Goal: Information Seeking & Learning: Learn about a topic

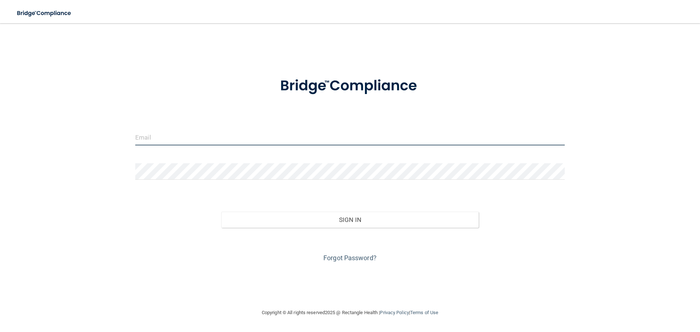
click at [192, 141] on input "email" at bounding box center [349, 137] width 429 height 16
type input "[EMAIL_ADDRESS][DOMAIN_NAME]"
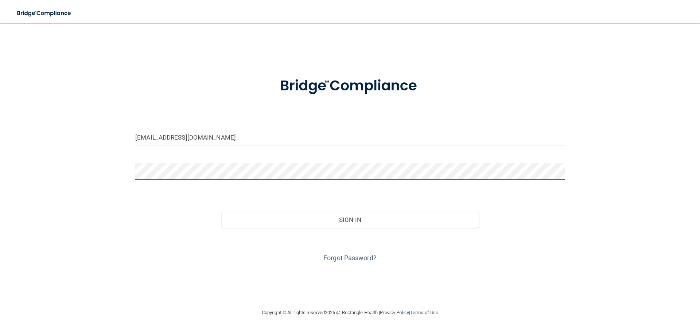
click at [221, 212] on button "Sign In" at bounding box center [350, 220] width 258 height 16
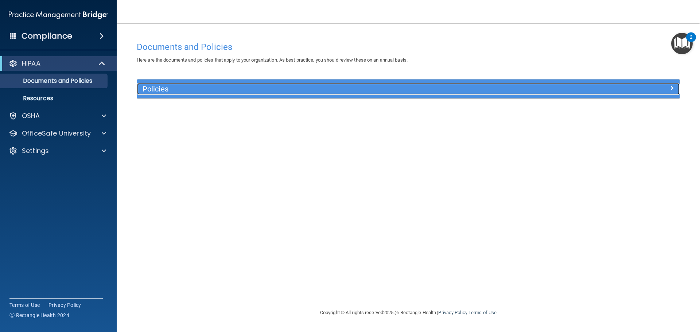
click at [636, 93] on div "Policies" at bounding box center [408, 89] width 542 height 12
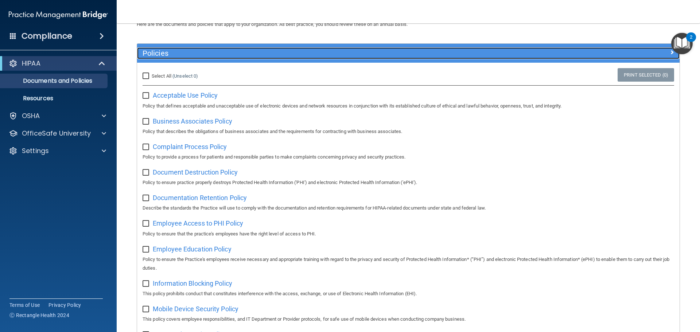
scroll to position [35, 0]
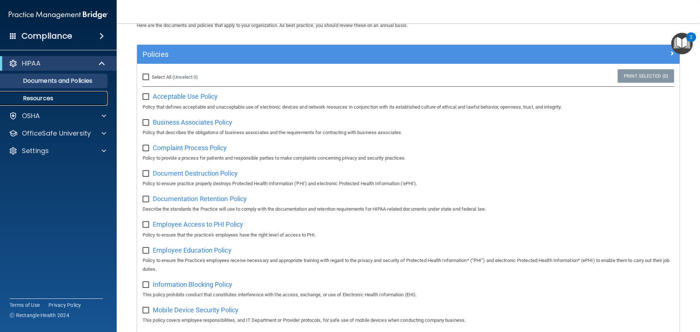
click at [50, 97] on p "Resources" at bounding box center [55, 98] width 100 height 7
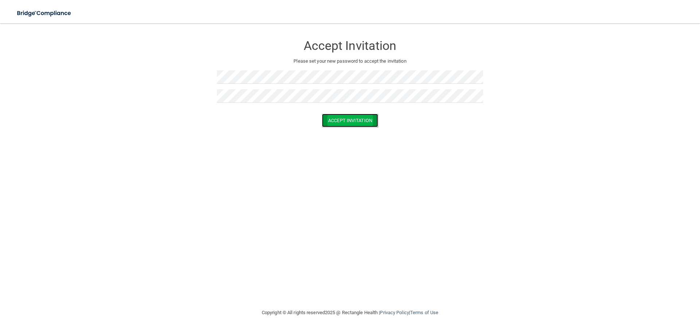
click at [340, 118] on button "Accept Invitation" at bounding box center [350, 120] width 56 height 13
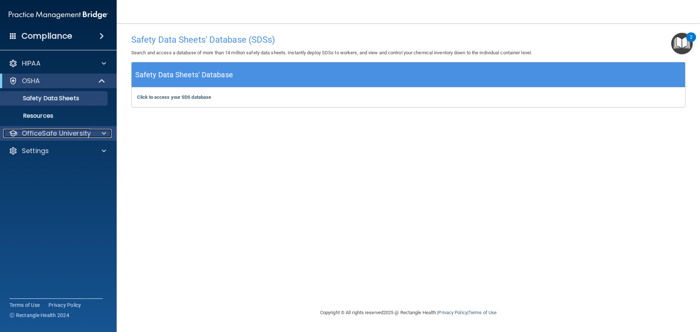
click at [111, 133] on div at bounding box center [103, 133] width 18 height 9
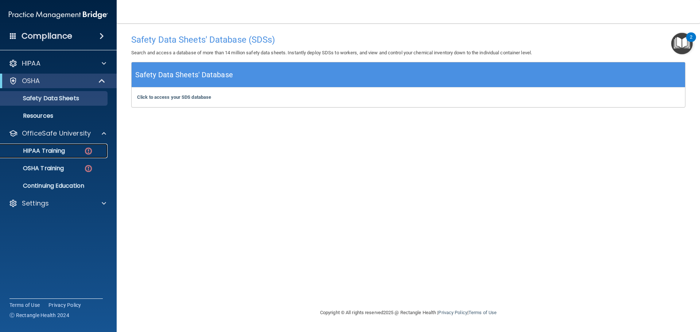
click at [62, 152] on p "HIPAA Training" at bounding box center [35, 150] width 60 height 7
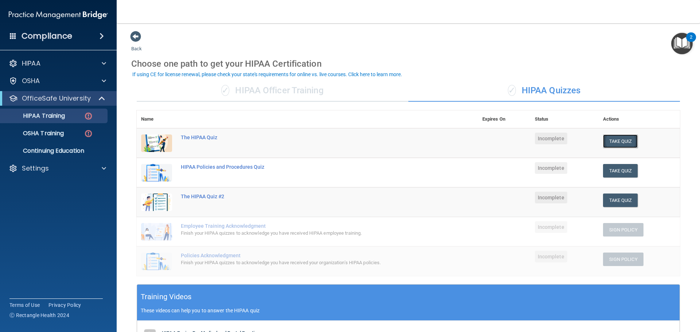
click at [609, 143] on button "Take Quiz" at bounding box center [620, 141] width 35 height 13
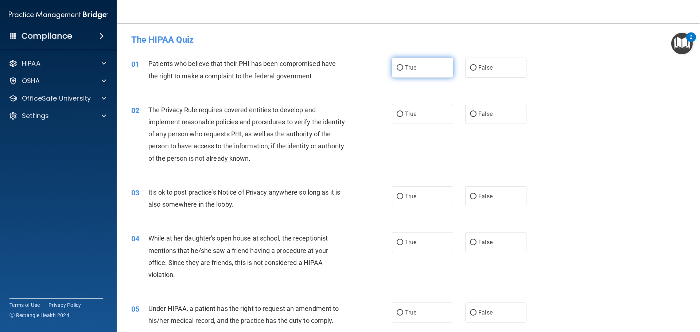
click at [397, 69] on input "True" at bounding box center [400, 67] width 7 height 5
radio input "true"
click at [398, 114] on input "True" at bounding box center [400, 114] width 7 height 5
radio input "true"
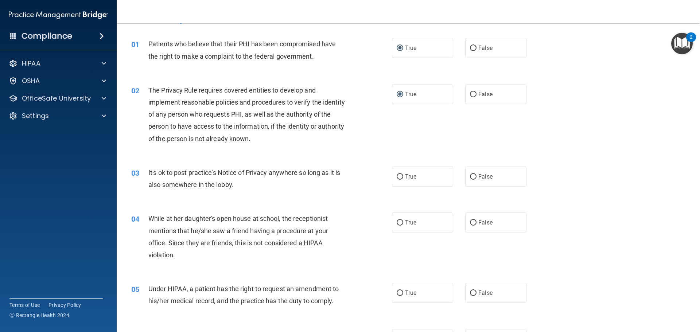
scroll to position [36, 0]
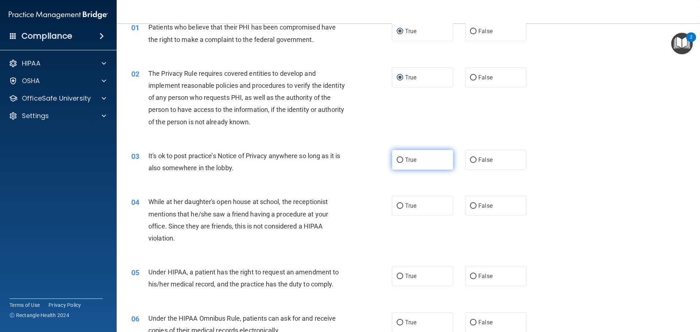
click at [400, 160] on input "True" at bounding box center [400, 159] width 7 height 5
radio input "true"
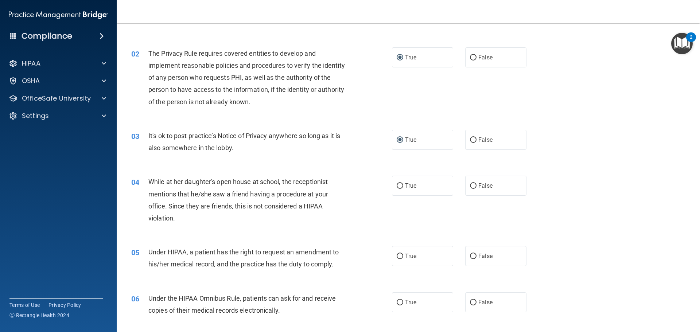
scroll to position [73, 0]
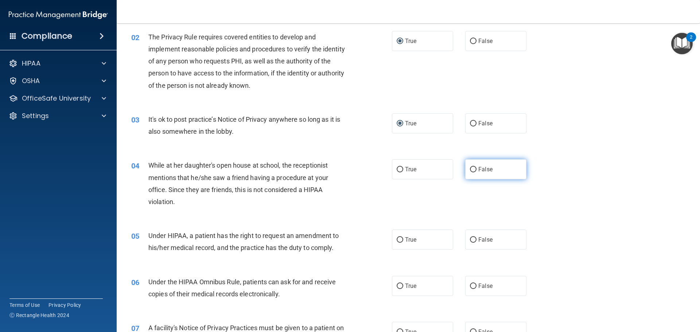
click at [470, 168] on input "False" at bounding box center [473, 169] width 7 height 5
radio input "true"
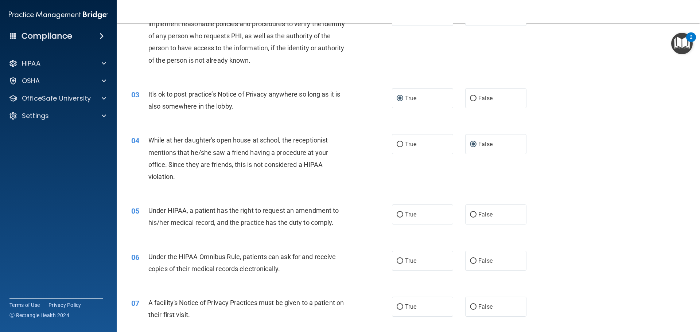
scroll to position [109, 0]
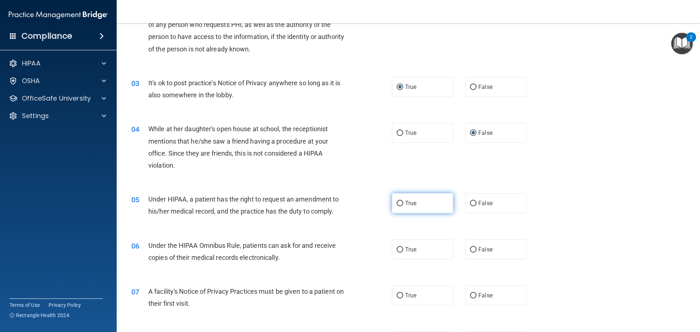
click at [397, 202] on input "True" at bounding box center [400, 203] width 7 height 5
radio input "true"
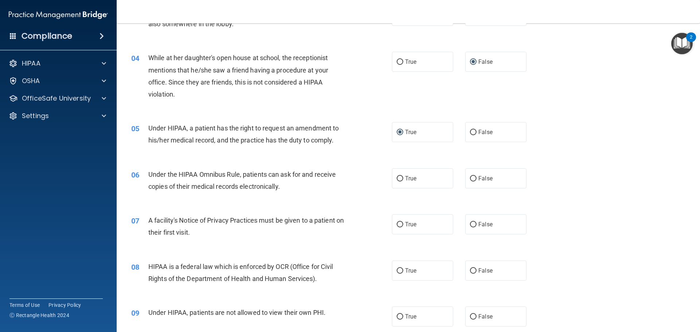
scroll to position [182, 0]
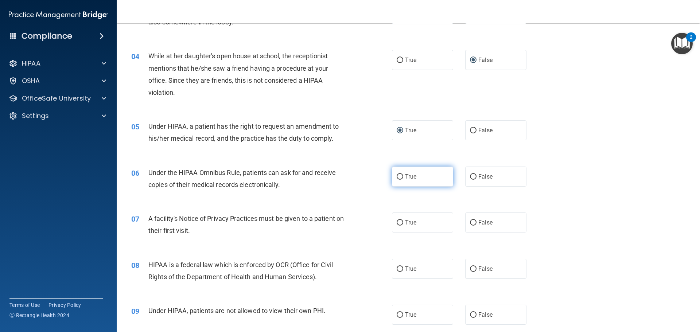
click at [397, 176] on input "True" at bounding box center [400, 176] width 7 height 5
radio input "true"
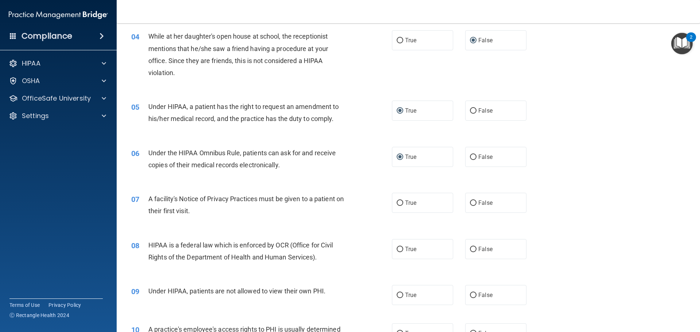
scroll to position [219, 0]
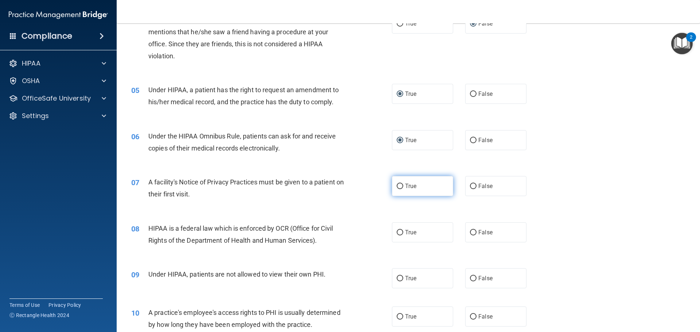
click at [397, 188] on input "True" at bounding box center [400, 186] width 7 height 5
radio input "true"
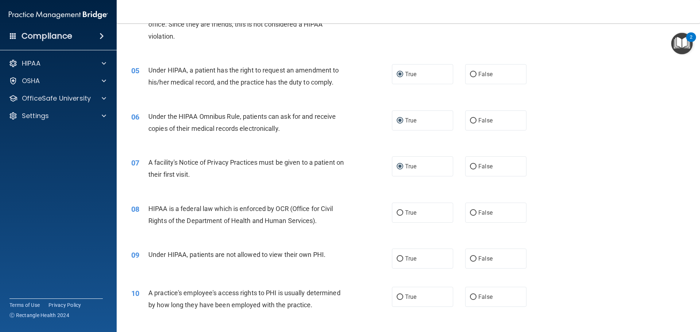
scroll to position [255, 0]
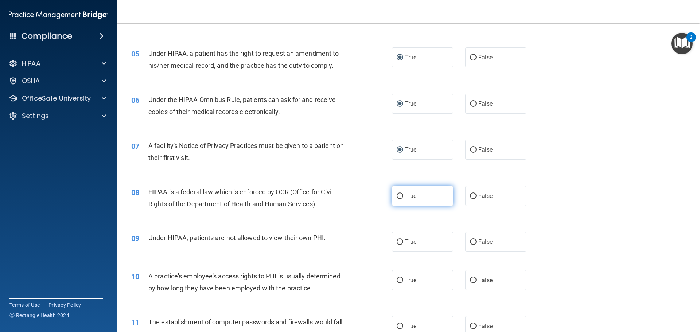
click at [398, 194] on input "True" at bounding box center [400, 196] width 7 height 5
radio input "true"
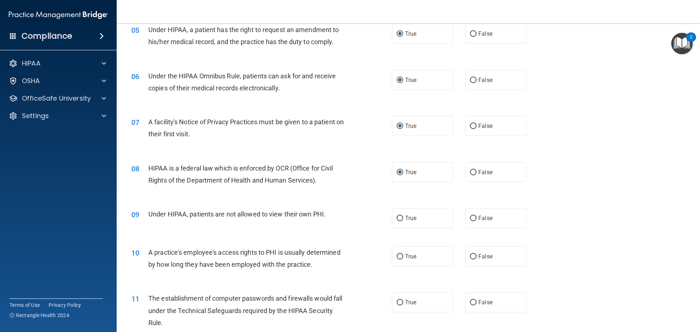
scroll to position [292, 0]
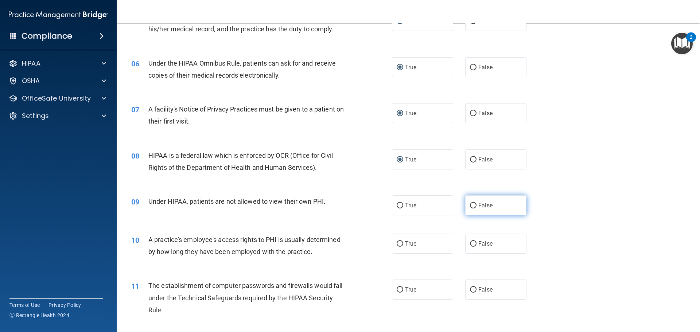
click at [470, 205] on input "False" at bounding box center [473, 205] width 7 height 5
radio input "true"
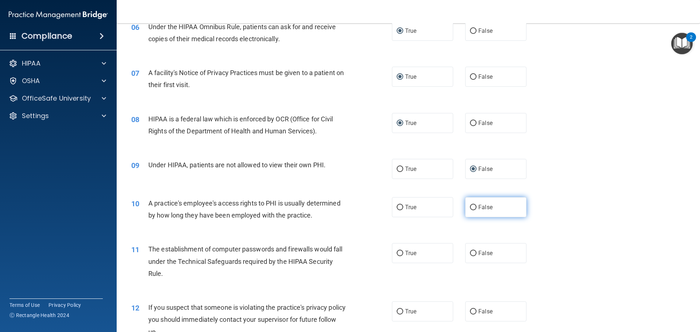
click at [470, 205] on input "False" at bounding box center [473, 207] width 7 height 5
radio input "true"
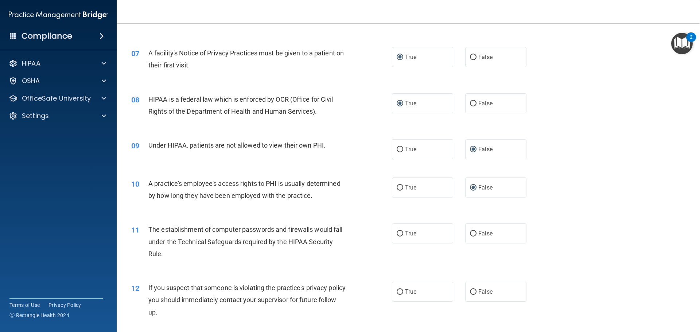
scroll to position [365, 0]
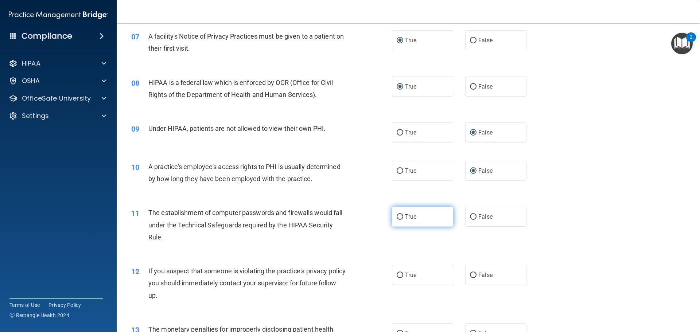
click at [398, 218] on input "True" at bounding box center [400, 216] width 7 height 5
radio input "true"
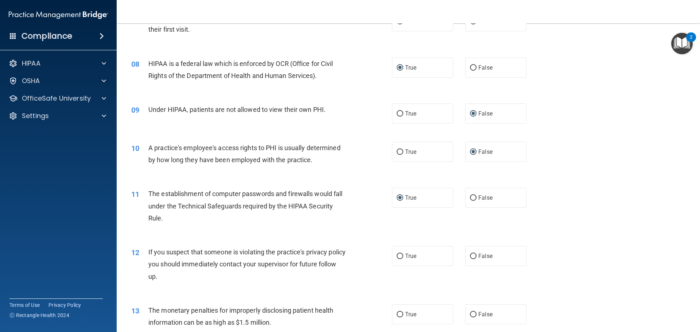
scroll to position [401, 0]
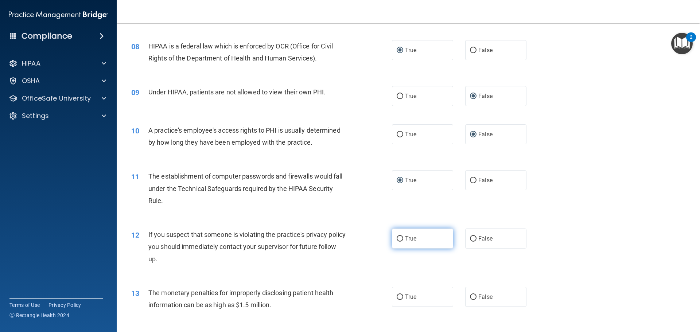
click at [397, 240] on input "True" at bounding box center [400, 238] width 7 height 5
radio input "true"
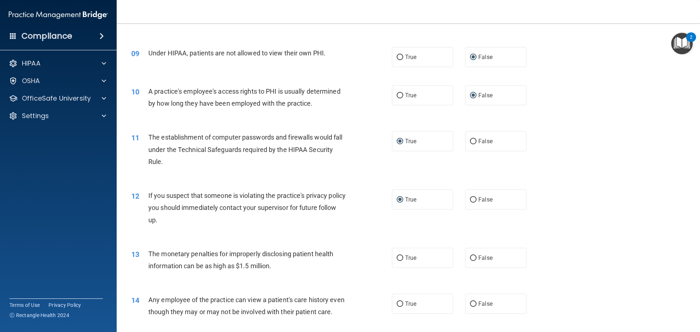
scroll to position [474, 0]
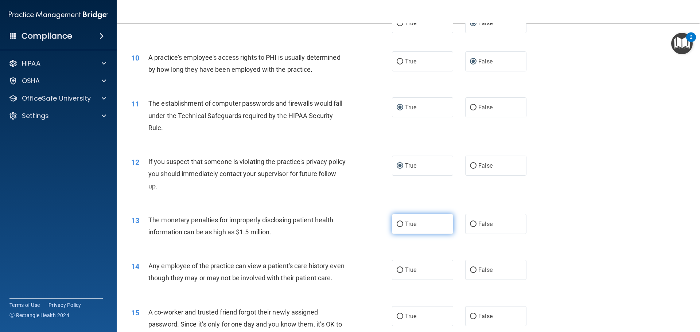
click at [399, 222] on input "True" at bounding box center [400, 224] width 7 height 5
radio input "true"
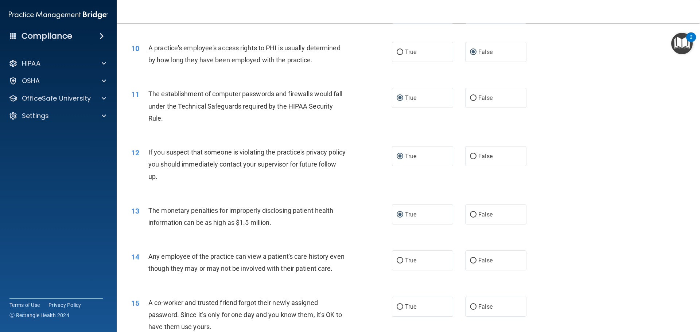
scroll to position [510, 0]
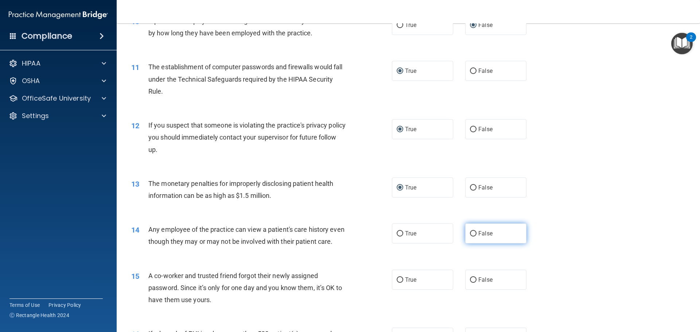
click at [471, 234] on input "False" at bounding box center [473, 233] width 7 height 5
radio input "true"
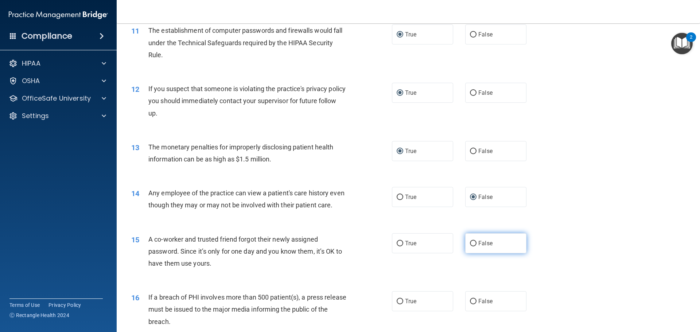
click at [471, 246] on input "False" at bounding box center [473, 243] width 7 height 5
radio input "true"
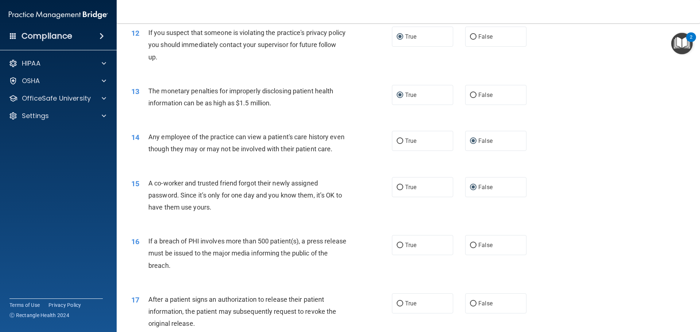
scroll to position [620, 0]
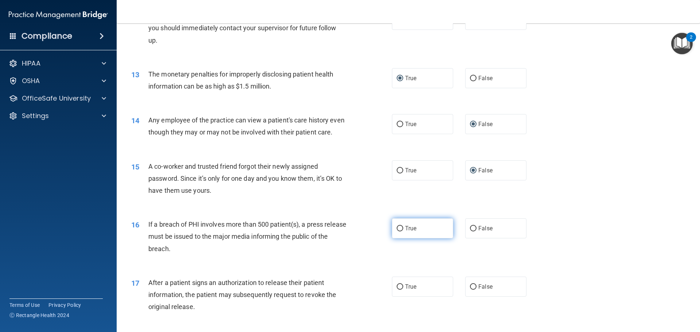
click at [398, 231] on input "True" at bounding box center [400, 228] width 7 height 5
radio input "true"
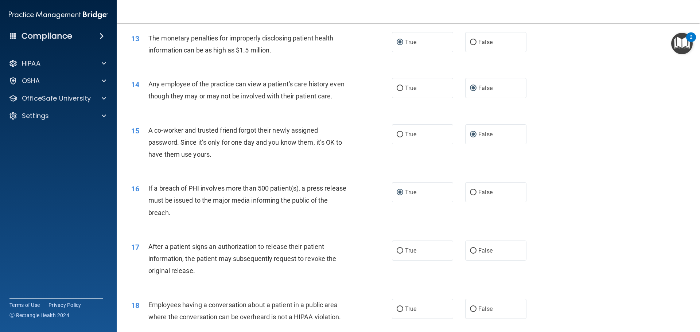
scroll to position [656, 0]
click at [397, 253] on input "True" at bounding box center [400, 250] width 7 height 5
radio input "true"
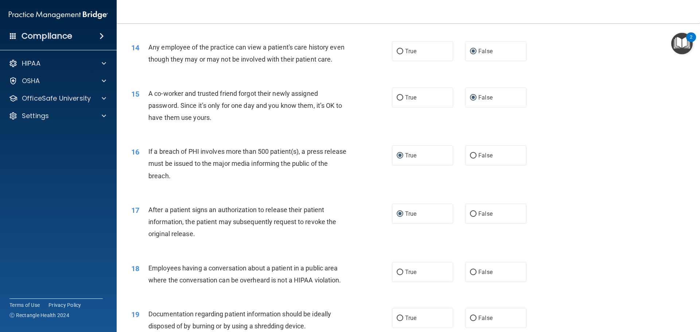
scroll to position [729, 0]
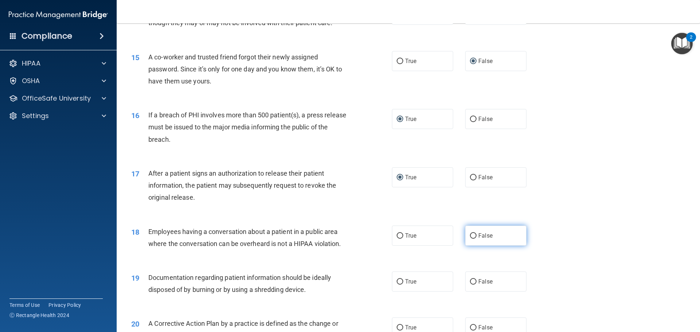
click at [470, 239] on input "False" at bounding box center [473, 235] width 7 height 5
radio input "true"
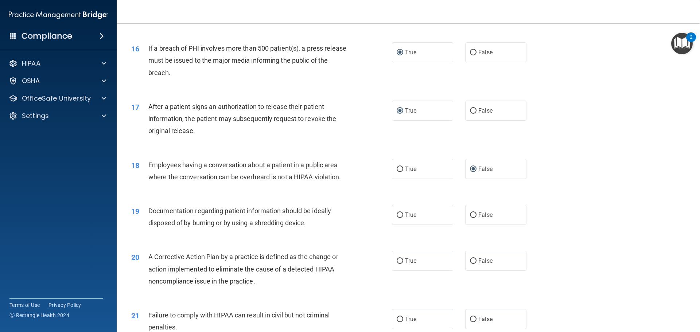
scroll to position [802, 0]
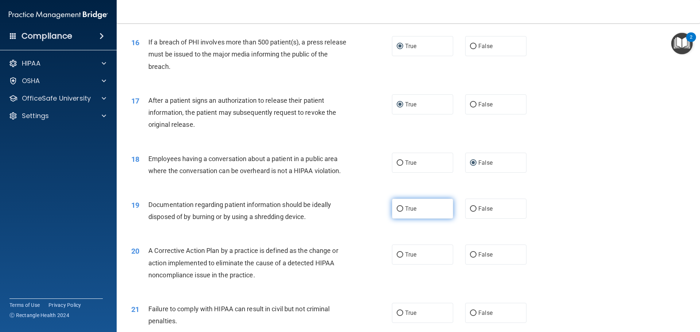
click at [398, 212] on input "True" at bounding box center [400, 208] width 7 height 5
radio input "true"
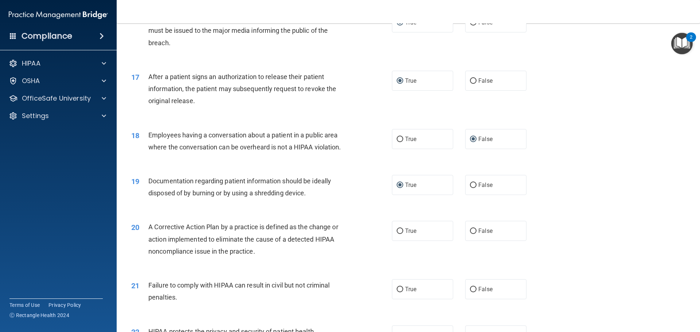
scroll to position [838, 0]
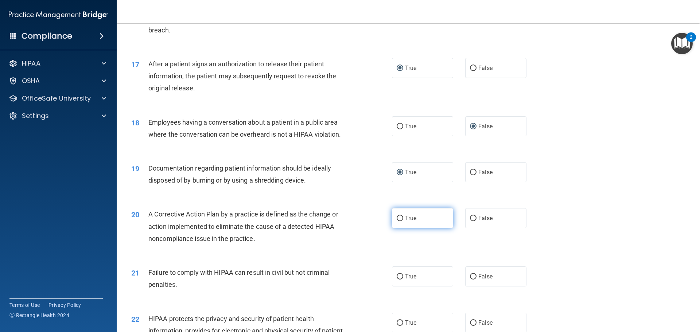
click at [397, 221] on input "True" at bounding box center [400, 218] width 7 height 5
radio input "true"
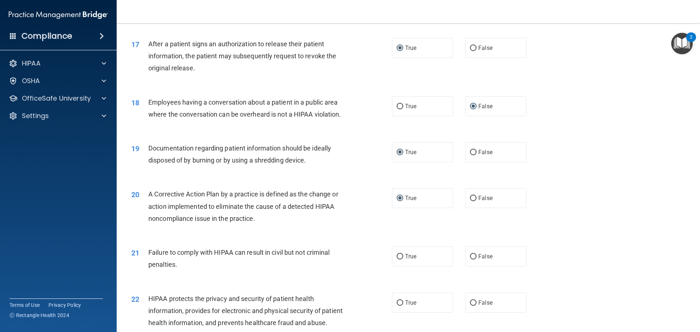
scroll to position [875, 0]
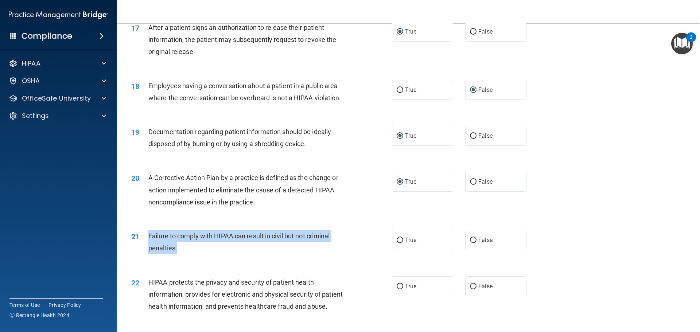
drag, startPoint x: 148, startPoint y: 247, endPoint x: 177, endPoint y: 261, distance: 31.8
click at [177, 252] on span "Failure to comply with HIPAA can result in civil but not criminal penalties." at bounding box center [239, 242] width 182 height 20
copy span "Failure to comply with HIPAA can result in civil but not criminal penalties."
click at [399, 243] on input "True" at bounding box center [400, 240] width 7 height 5
radio input "true"
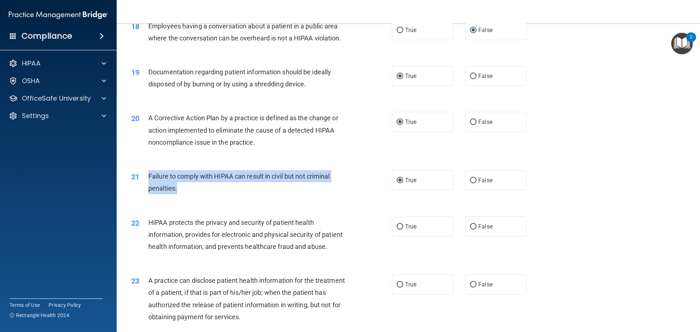
scroll to position [948, 0]
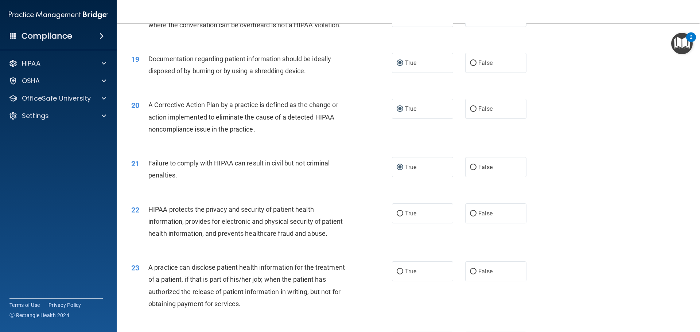
click at [338, 194] on div "21 Failure to comply with HIPAA can result in civil but not criminal penalties.…" at bounding box center [408, 171] width 565 height 46
click at [397, 217] on input "True" at bounding box center [400, 213] width 7 height 5
radio input "true"
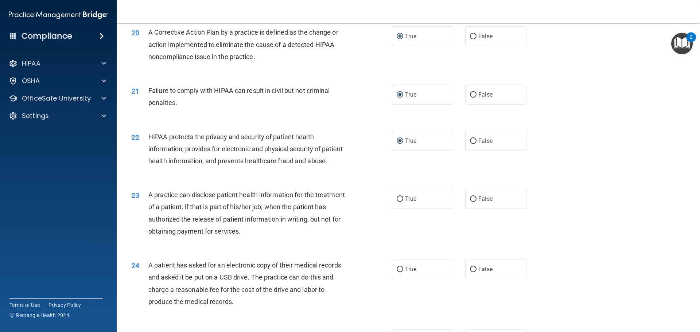
scroll to position [1021, 0]
click at [398, 202] on input "True" at bounding box center [400, 198] width 7 height 5
radio input "true"
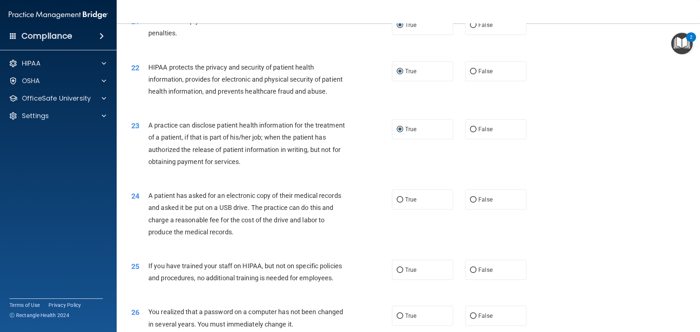
scroll to position [1094, 0]
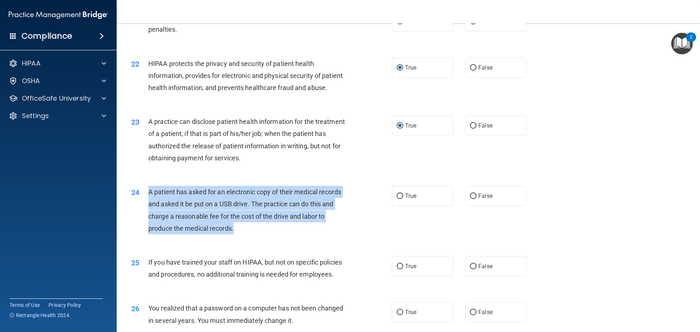
drag, startPoint x: 235, startPoint y: 251, endPoint x: 147, endPoint y: 212, distance: 96.5
click at [147, 212] on div "24 A patient has asked for an electronic copy of their medical records and aske…" at bounding box center [261, 212] width 283 height 52
copy div "A patient has asked for an electronic copy of their medical records and asked i…"
click at [397, 199] on input "True" at bounding box center [400, 196] width 7 height 5
radio input "true"
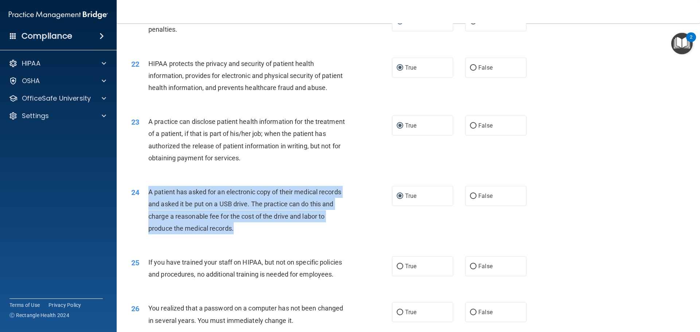
click at [350, 238] on div "24 A patient has asked for an electronic copy of their medical records and aske…" at bounding box center [261, 212] width 283 height 52
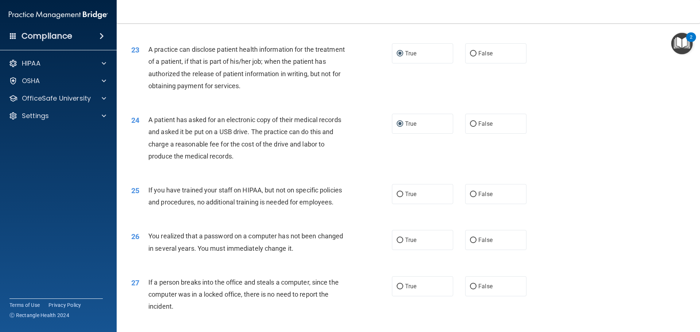
scroll to position [1166, 0]
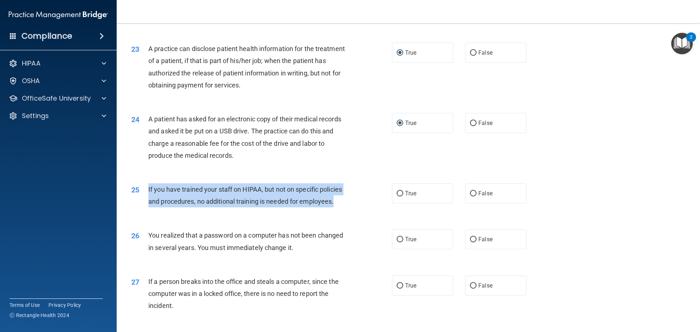
drag, startPoint x: 336, startPoint y: 225, endPoint x: 148, endPoint y: 211, distance: 189.4
click at [148, 211] on div "25 If you have trained your staff on HIPAA, but not on specific policies and pr…" at bounding box center [261, 197] width 283 height 28
copy div "If you have trained your staff on HIPAA, but not on specific policies and proce…"
click at [470, 196] on input "False" at bounding box center [473, 193] width 7 height 5
radio input "true"
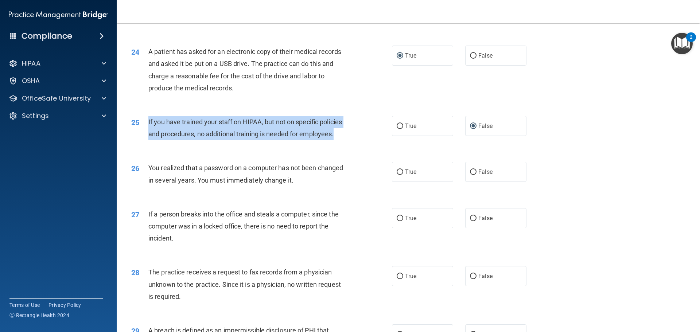
scroll to position [1239, 0]
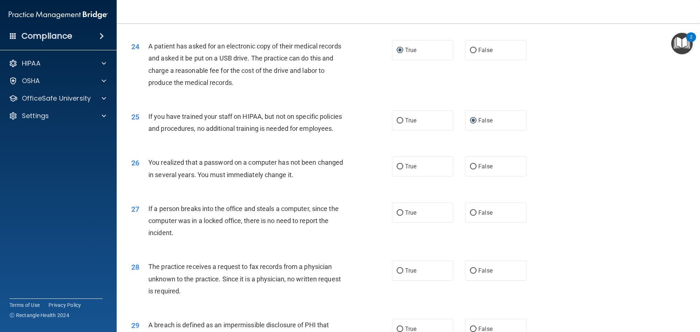
click at [298, 173] on div "26 You realized that a password on a computer has not been changed in several y…" at bounding box center [408, 170] width 565 height 46
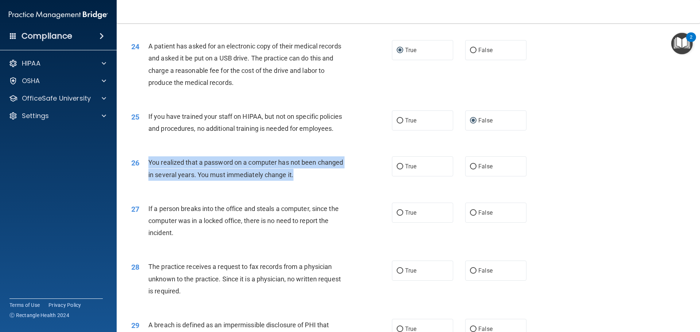
drag, startPoint x: 298, startPoint y: 198, endPoint x: 146, endPoint y: 188, distance: 152.6
click at [146, 184] on div "26 You realized that a password on a computer has not been changed in several y…" at bounding box center [261, 170] width 283 height 28
copy div "You realized that a password on a computer has not been changed in several year…"
click at [397, 170] on input "True" at bounding box center [400, 166] width 7 height 5
radio input "true"
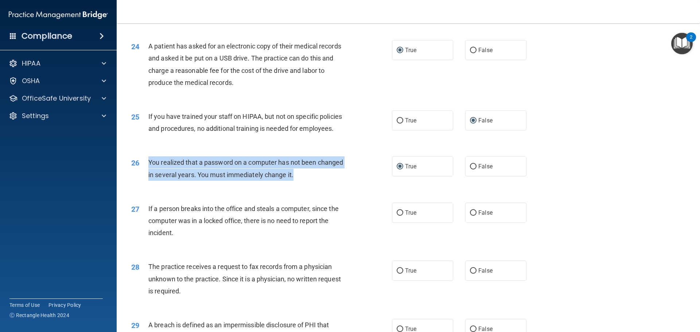
click at [353, 184] on div "26 You realized that a password on a computer has not been changed in several y…" at bounding box center [261, 170] width 283 height 28
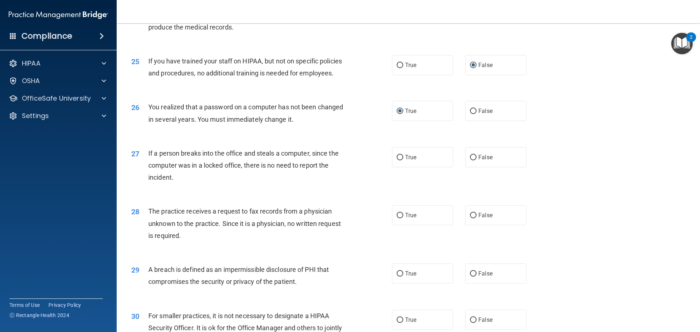
scroll to position [1312, 0]
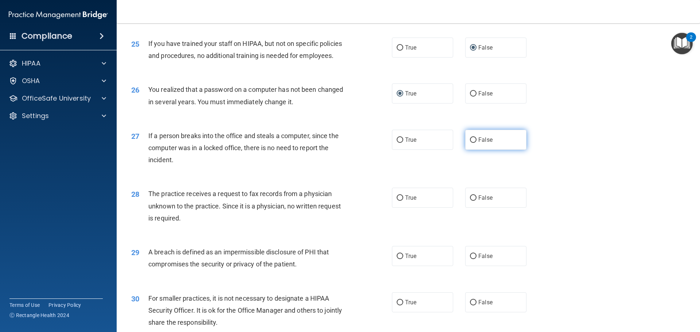
click at [471, 143] on input "False" at bounding box center [473, 139] width 7 height 5
radio input "true"
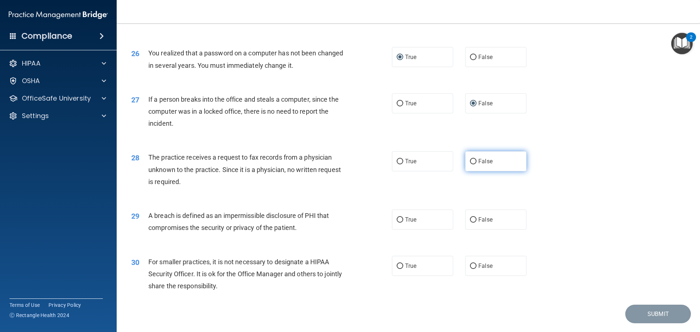
click at [470, 164] on input "False" at bounding box center [473, 161] width 7 height 5
radio input "true"
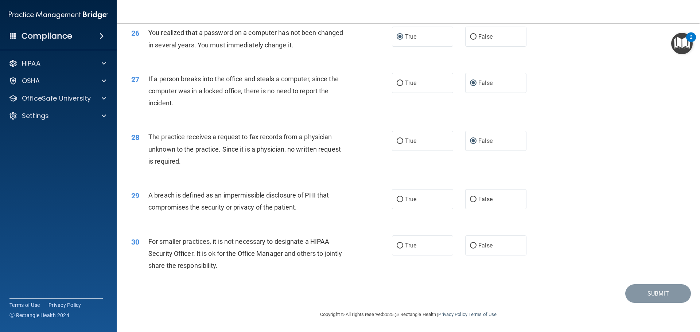
scroll to position [1385, 0]
click at [397, 202] on input "True" at bounding box center [400, 199] width 7 height 5
radio input "true"
click at [470, 244] on input "False" at bounding box center [473, 245] width 7 height 5
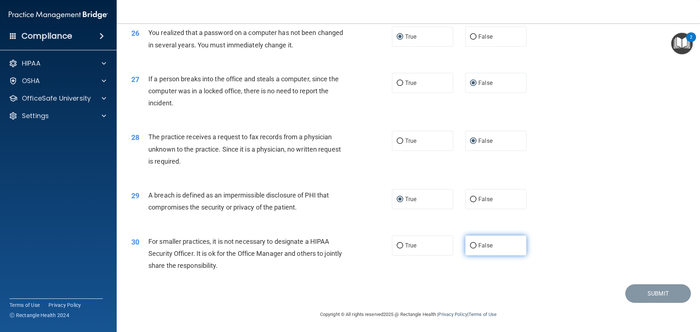
radio input "true"
click at [636, 293] on button "Submit" at bounding box center [658, 293] width 66 height 19
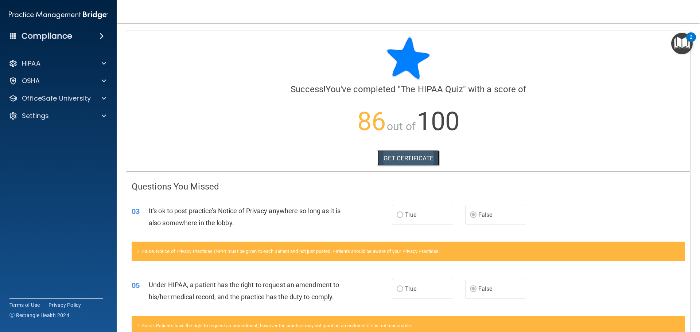
click at [400, 160] on link "GET CERTIFICATE" at bounding box center [408, 158] width 62 height 16
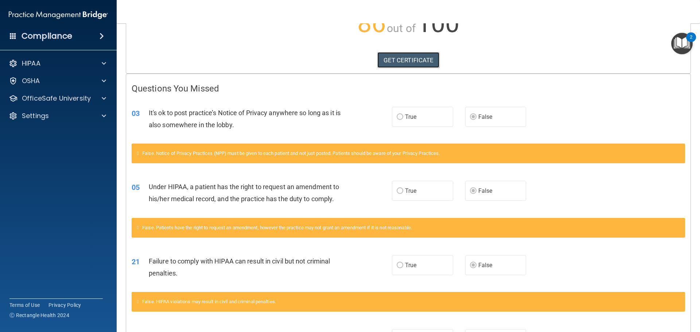
scroll to position [74, 0]
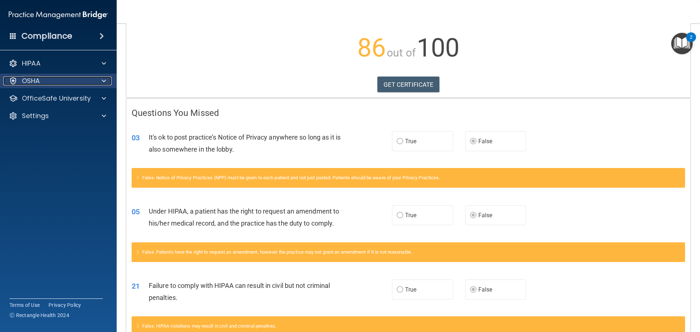
click at [59, 78] on div "OSHA" at bounding box center [48, 81] width 90 height 9
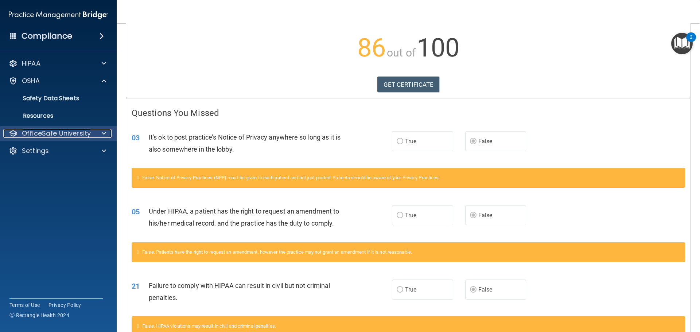
click at [79, 133] on p "OfficeSafe University" at bounding box center [56, 133] width 69 height 9
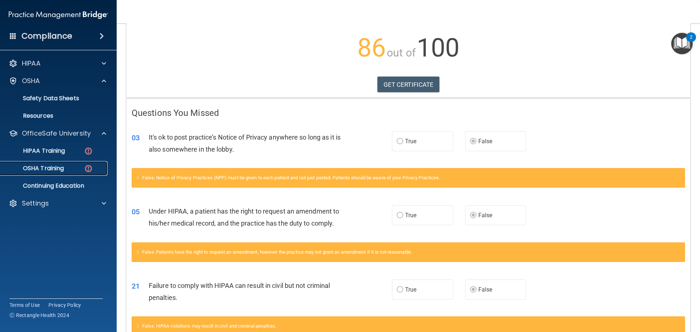
click at [78, 168] on div "OSHA Training" at bounding box center [55, 168] width 100 height 7
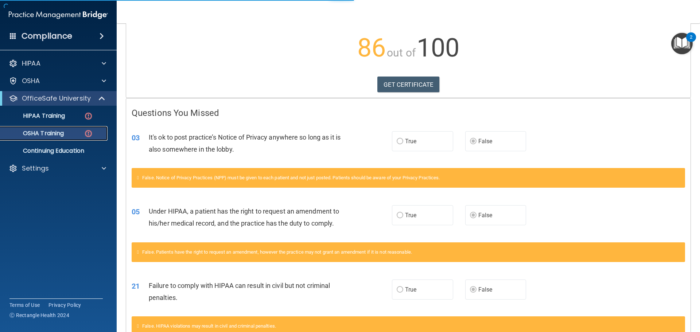
scroll to position [12, 0]
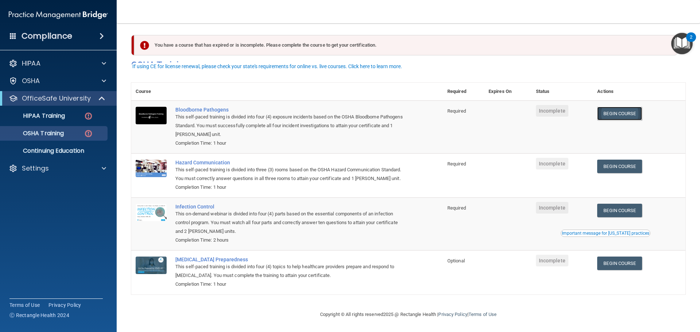
click at [618, 107] on link "Begin Course" at bounding box center [619, 113] width 44 height 13
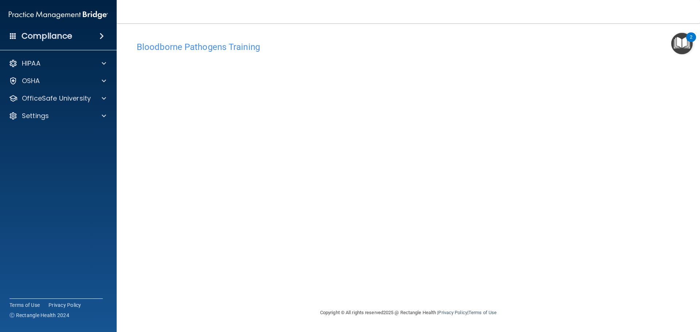
click at [533, 287] on div "Bloodborne Pathogens Training This course doesn’t expire until . Are you sure y…" at bounding box center [408, 173] width 554 height 270
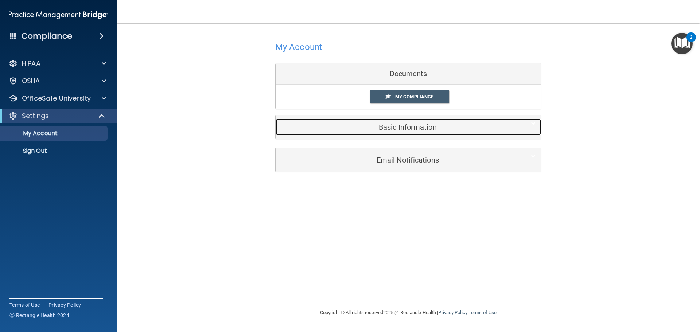
click at [425, 129] on h5 "Basic Information" at bounding box center [397, 127] width 232 height 8
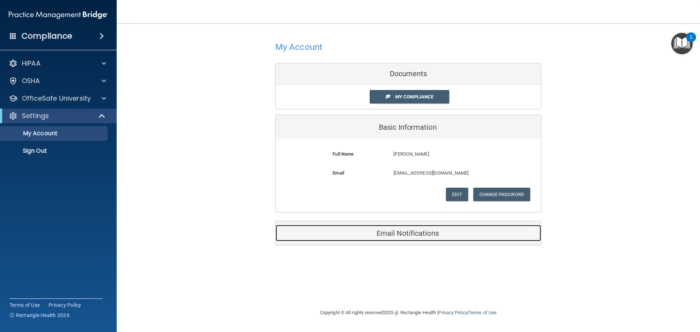
click at [426, 233] on h5 "Email Notifications" at bounding box center [397, 233] width 232 height 8
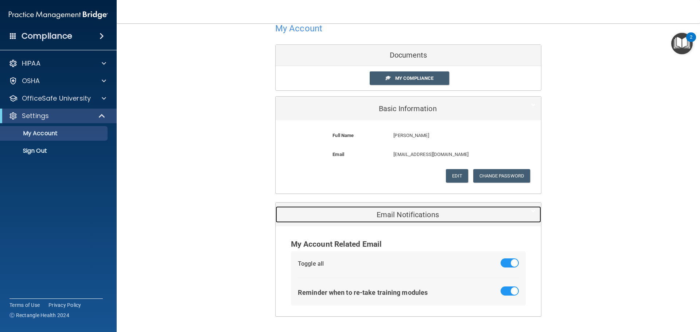
scroll to position [36, 0]
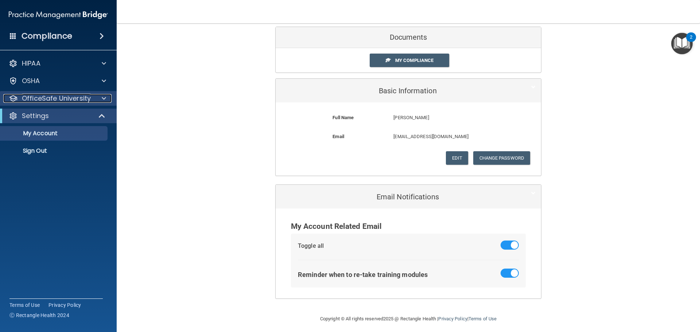
click at [50, 94] on p "OfficeSafe University" at bounding box center [56, 98] width 69 height 9
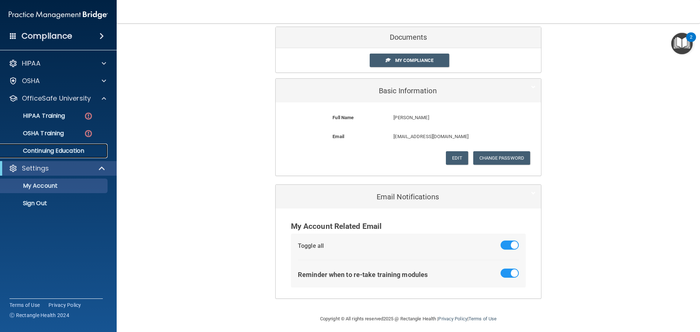
click at [54, 147] on p "Continuing Education" at bounding box center [55, 150] width 100 height 7
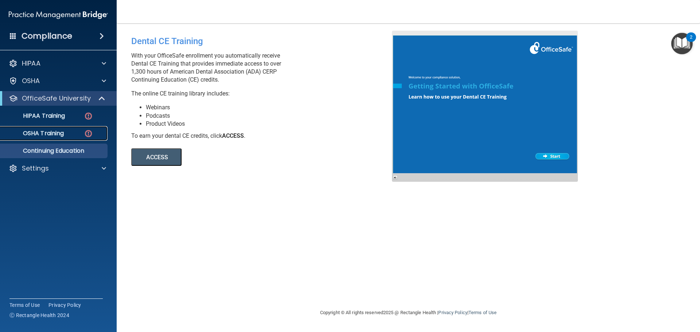
click at [50, 130] on p "OSHA Training" at bounding box center [34, 133] width 59 height 7
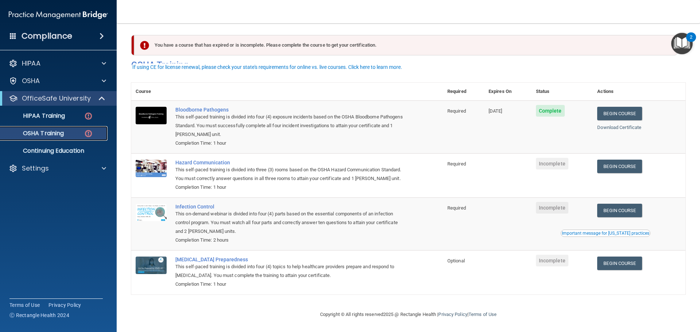
scroll to position [12, 0]
click at [611, 160] on link "Begin Course" at bounding box center [619, 166] width 44 height 13
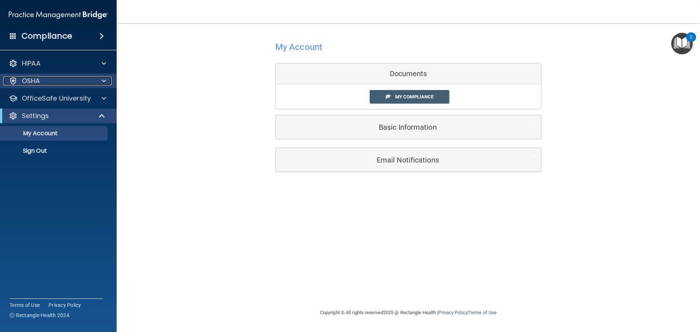
click at [96, 82] on div at bounding box center [103, 81] width 18 height 9
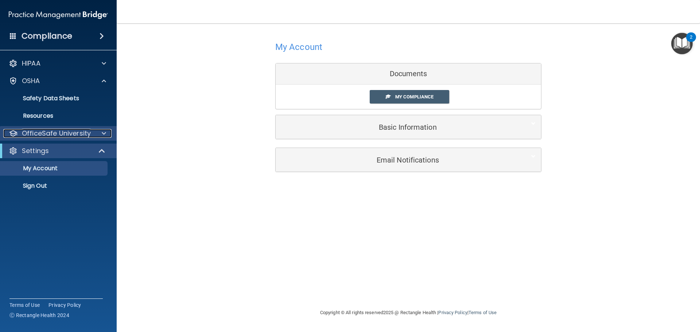
click at [89, 135] on p "OfficeSafe University" at bounding box center [56, 133] width 69 height 9
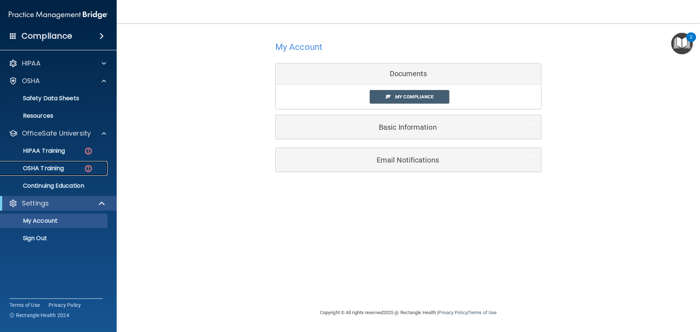
click at [79, 165] on div "OSHA Training" at bounding box center [55, 168] width 100 height 7
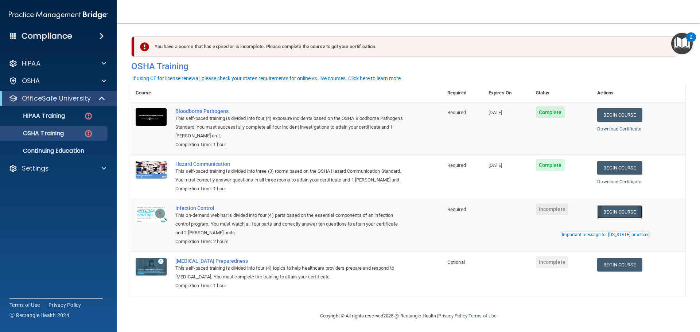
click at [617, 219] on link "Begin Course" at bounding box center [619, 211] width 44 height 13
click at [619, 219] on link "Begin Course" at bounding box center [619, 211] width 44 height 13
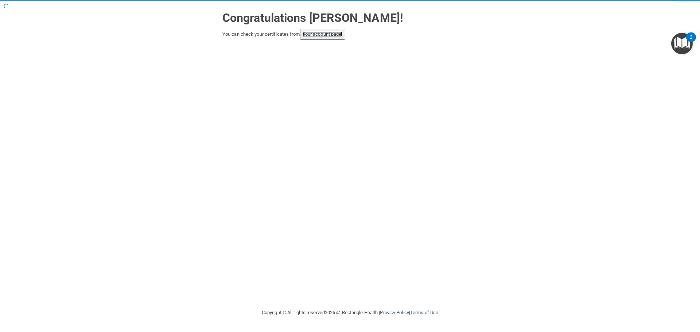
click at [323, 34] on link "your account page!" at bounding box center [323, 33] width 40 height 5
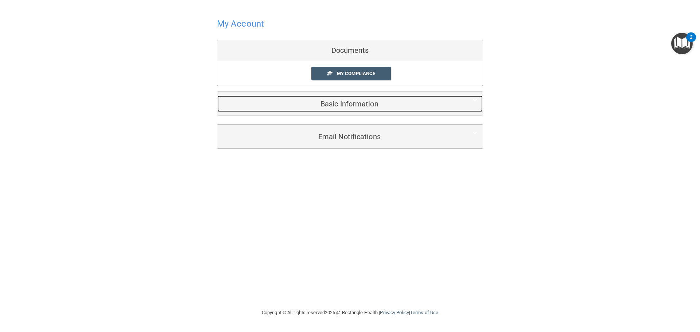
click at [327, 100] on h5 "Basic Information" at bounding box center [339, 104] width 232 height 8
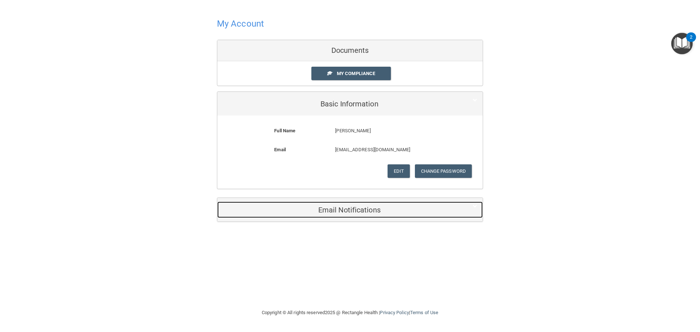
click at [351, 208] on h5 "Email Notifications" at bounding box center [339, 210] width 232 height 8
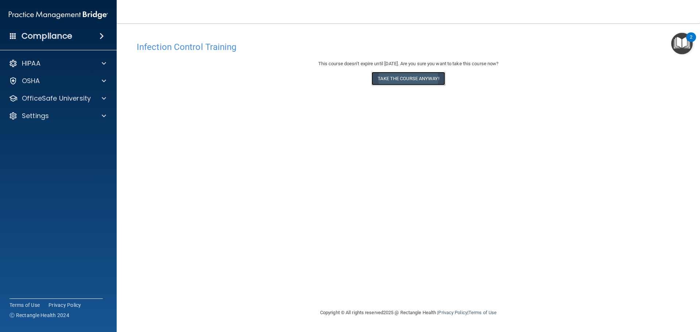
click at [415, 74] on button "Take the course anyway!" at bounding box center [407, 78] width 73 height 13
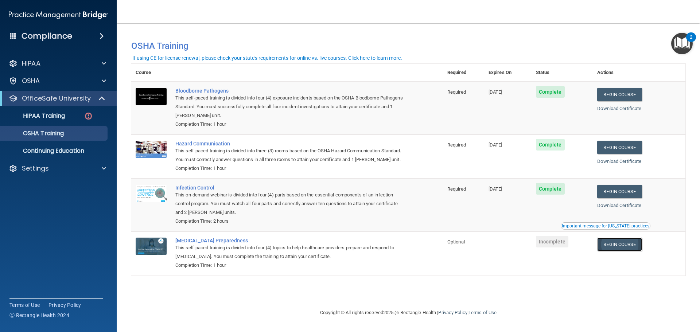
click at [626, 247] on link "Begin Course" at bounding box center [619, 244] width 44 height 13
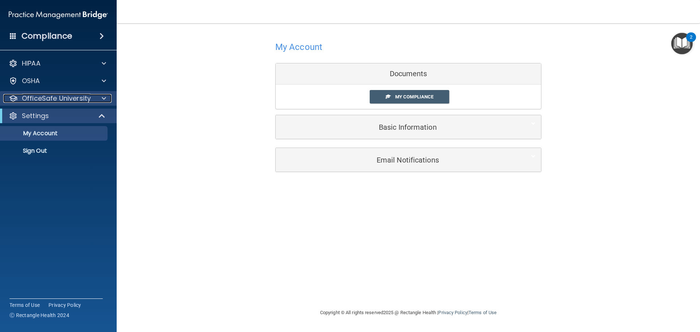
click at [51, 97] on p "OfficeSafe University" at bounding box center [56, 98] width 69 height 9
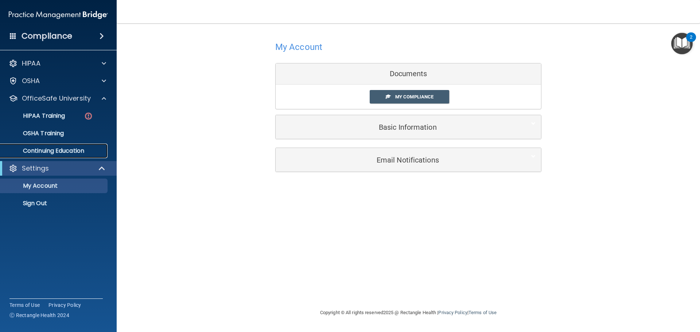
click at [54, 149] on p "Continuing Education" at bounding box center [55, 150] width 100 height 7
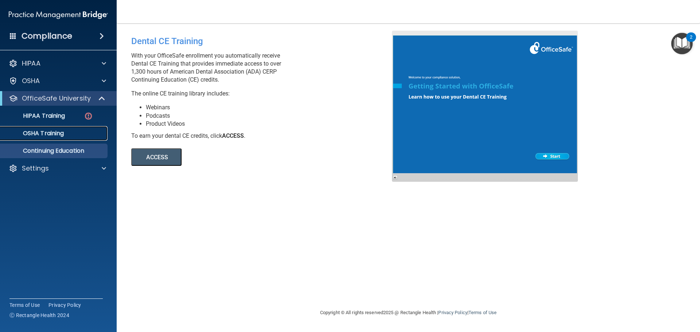
click at [58, 132] on p "OSHA Training" at bounding box center [34, 133] width 59 height 7
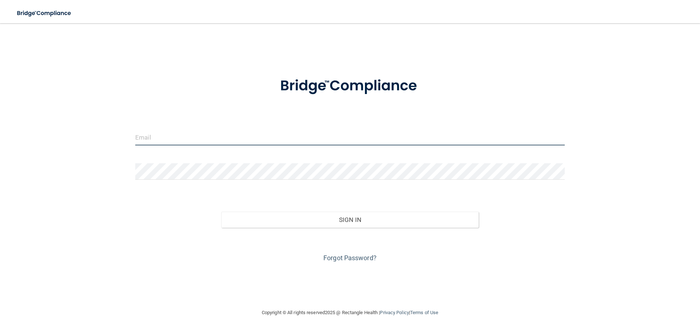
click at [283, 139] on input "email" at bounding box center [349, 137] width 429 height 16
type input "[EMAIL_ADDRESS][DOMAIN_NAME]"
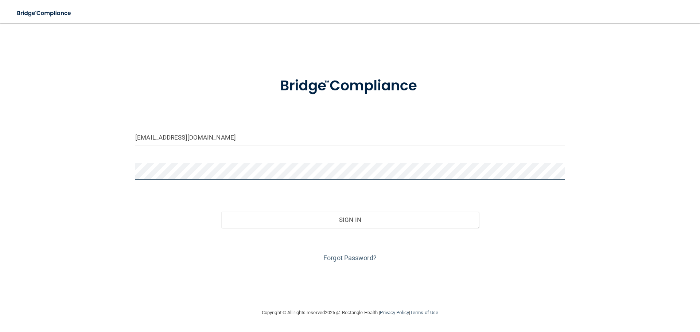
click at [221, 212] on button "Sign In" at bounding box center [350, 220] width 258 height 16
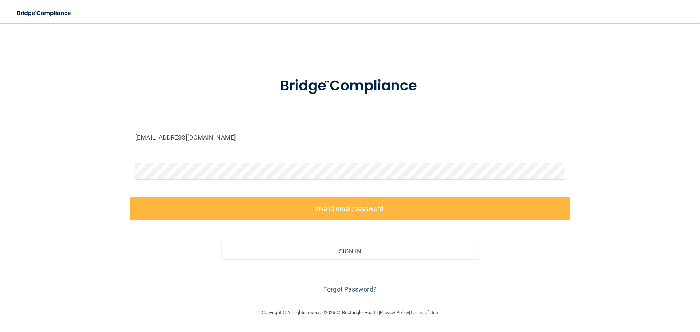
click at [231, 180] on div at bounding box center [350, 174] width 440 height 22
click at [229, 180] on div at bounding box center [350, 174] width 440 height 22
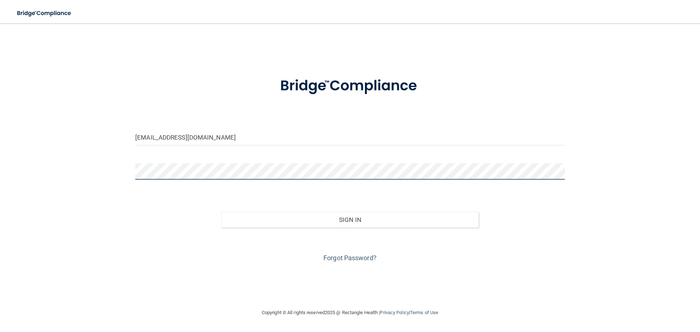
click at [221, 212] on button "Sign In" at bounding box center [350, 220] width 258 height 16
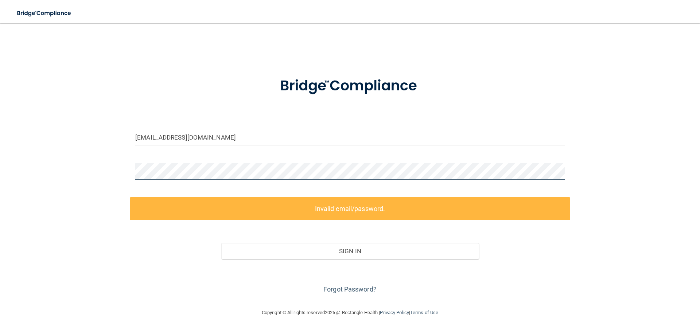
click at [126, 170] on div "[EMAIL_ADDRESS][DOMAIN_NAME] Invalid email/password. You don't have permission …" at bounding box center [350, 166] width 671 height 270
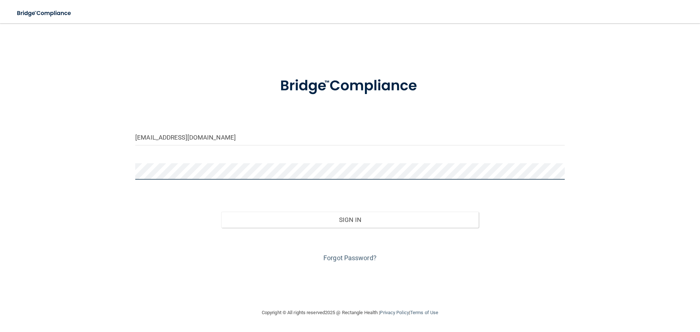
click at [221, 212] on button "Sign In" at bounding box center [350, 220] width 258 height 16
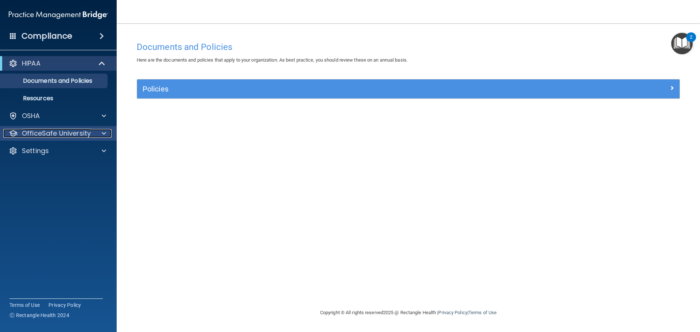
click at [101, 131] on div at bounding box center [103, 133] width 18 height 9
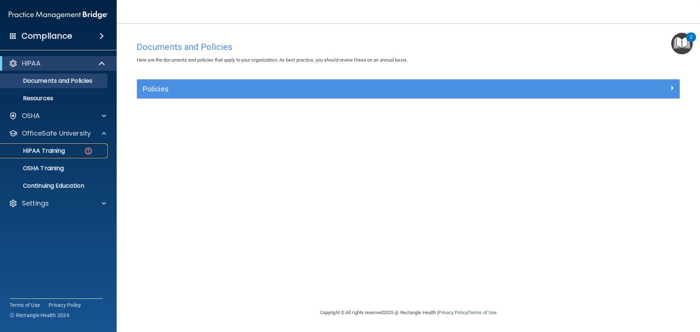
click at [75, 151] on div "HIPAA Training" at bounding box center [55, 150] width 100 height 7
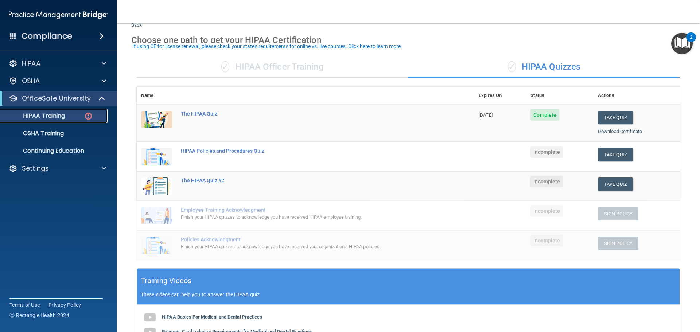
scroll to position [36, 0]
